Goal: Transaction & Acquisition: Purchase product/service

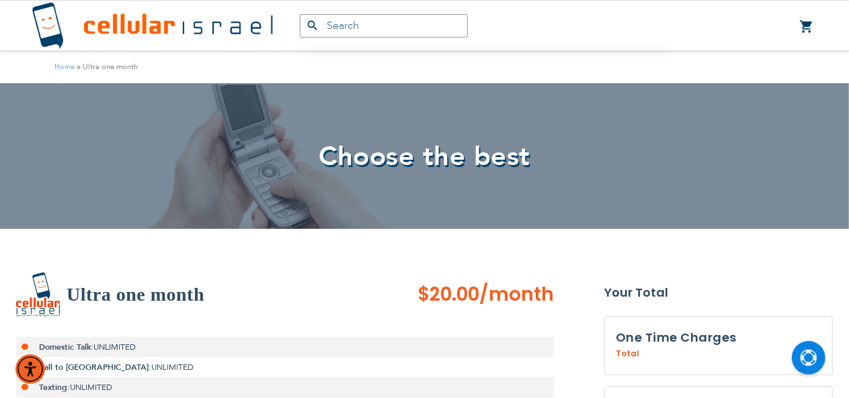
click at [69, 286] on h2 "Ultra one month" at bounding box center [136, 295] width 138 height 27
copy h2 "Ultra"
click at [390, 28] on input "text" at bounding box center [384, 26] width 168 height 24
paste input "Ultra"
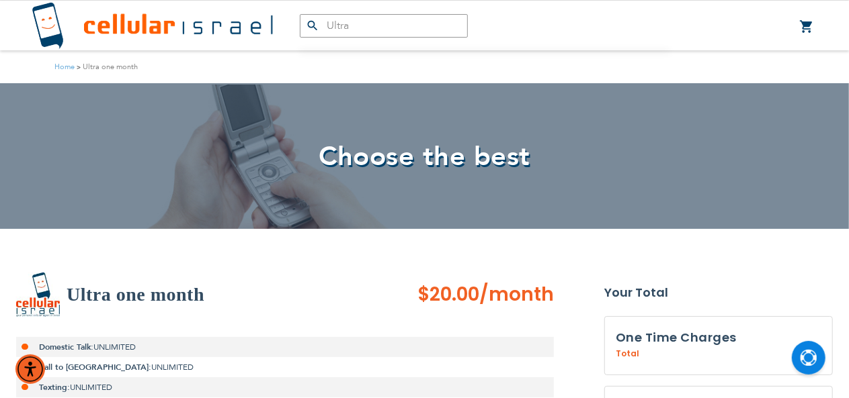
click at [300, 14] on button "submit" at bounding box center [313, 26] width 27 height 24
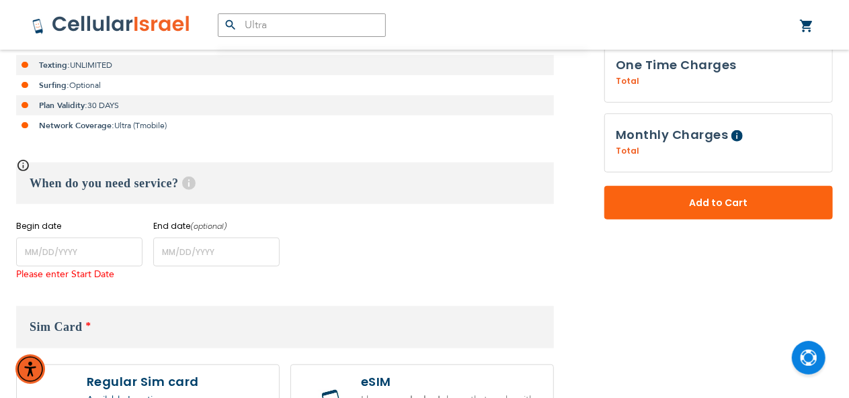
scroll to position [488, 0]
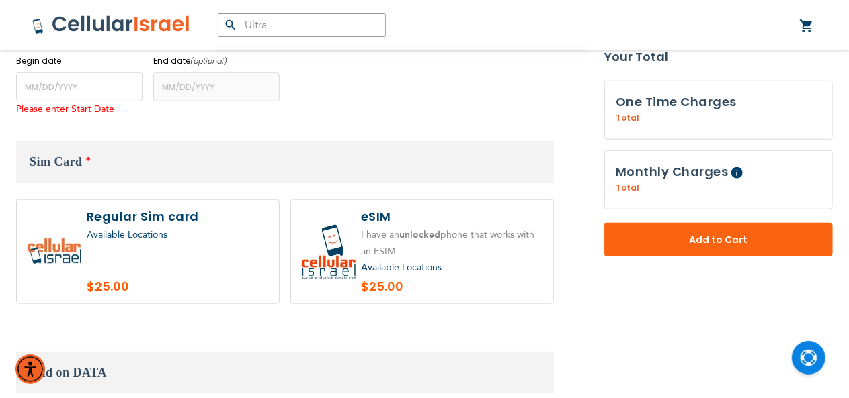
click at [307, 28] on input "Ultra" at bounding box center [302, 25] width 168 height 24
click at [218, 13] on button "submit" at bounding box center [231, 25] width 27 height 24
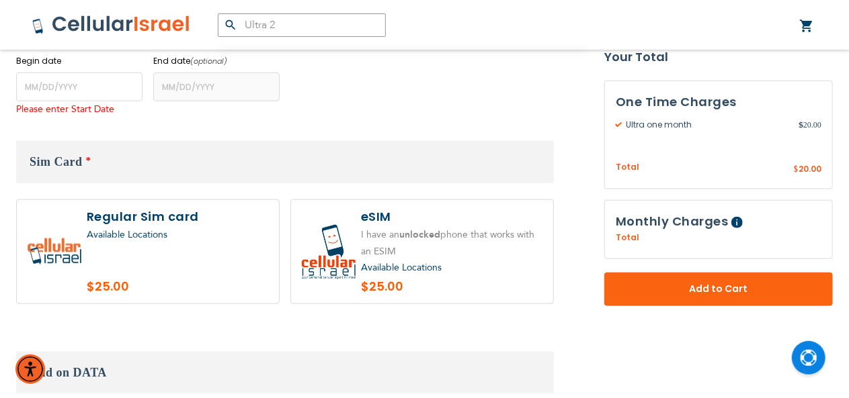
type input "Ultra 2"
click at [218, 13] on button "submit" at bounding box center [231, 25] width 27 height 24
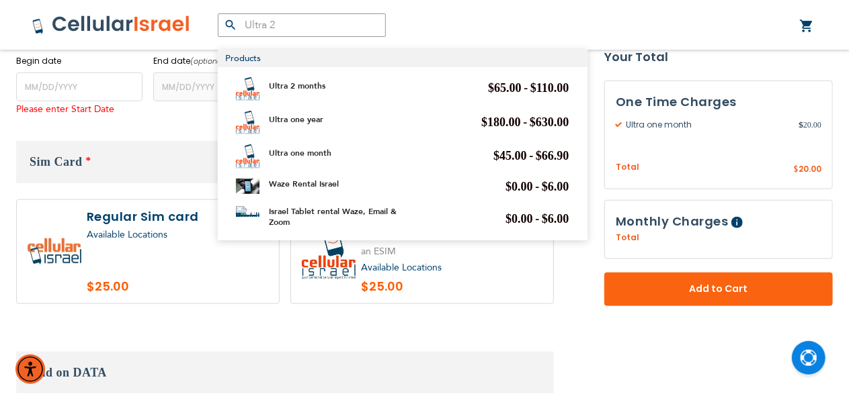
type input "smandel"
click at [320, 83] on link "Ultra 2 months" at bounding box center [297, 86] width 56 height 11
